Goal: Information Seeking & Learning: Check status

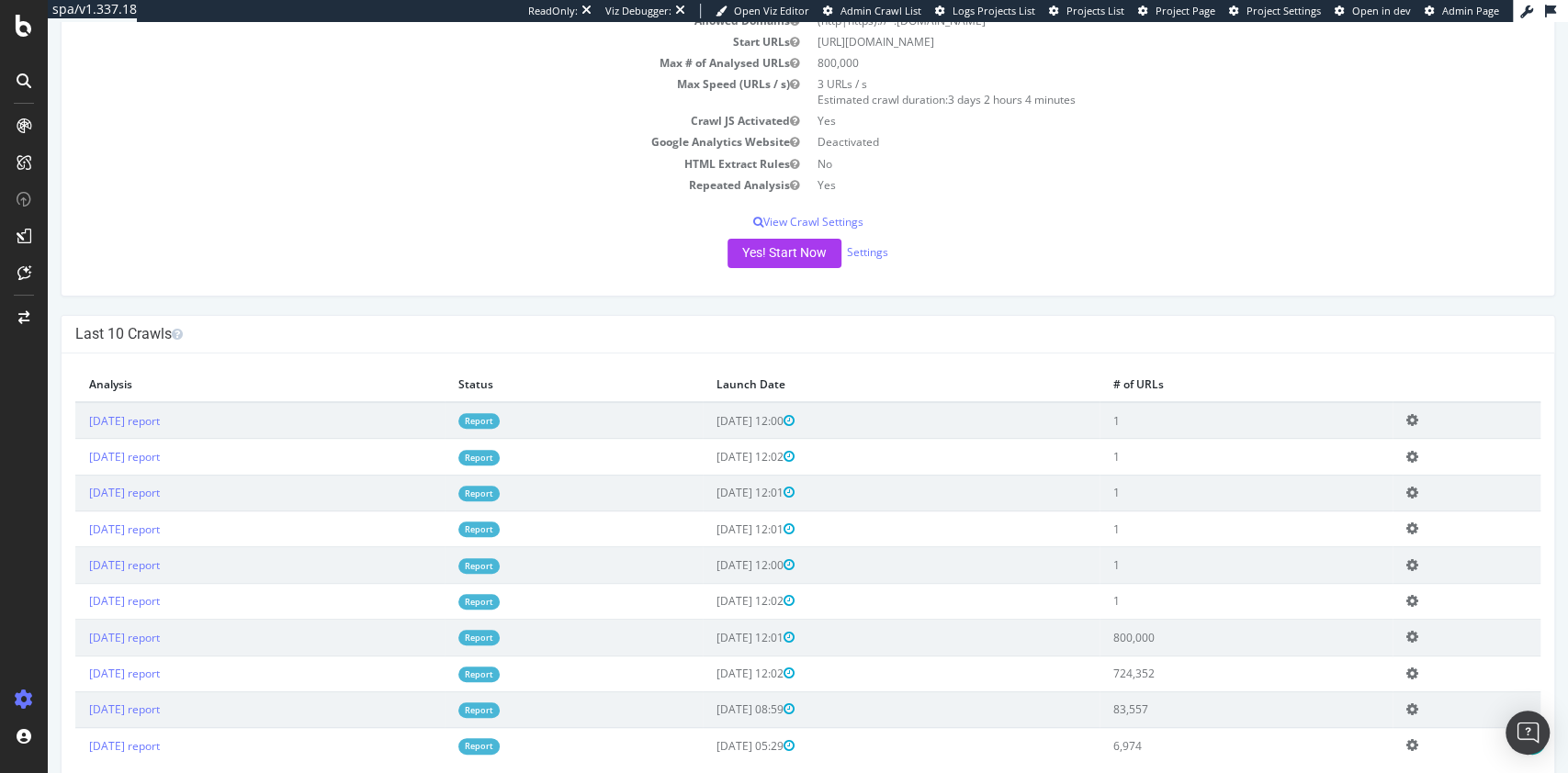
scroll to position [244, 0]
click at [499, 637] on link "Report" at bounding box center [478, 637] width 41 height 15
